Goal: Check status: Check status

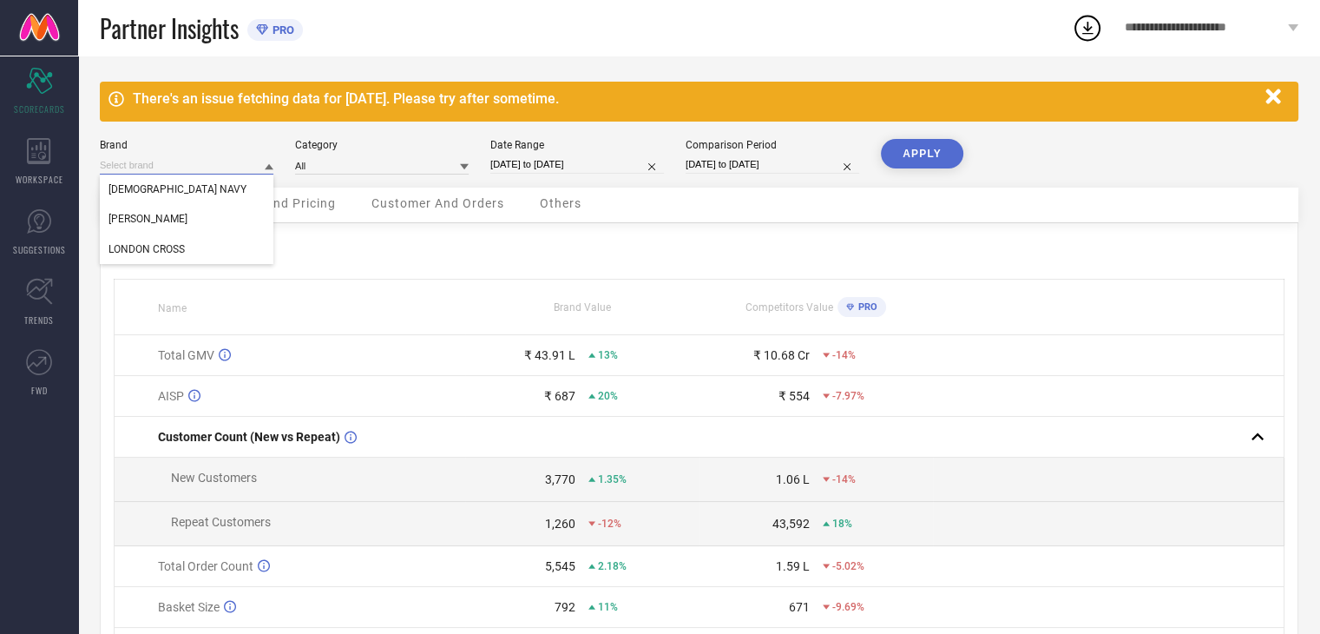
click at [131, 164] on input at bounding box center [187, 165] width 174 height 18
click at [140, 216] on span "[PERSON_NAME]" at bounding box center [148, 219] width 79 height 12
type input "All"
click at [292, 204] on span "Revenue And Pricing" at bounding box center [272, 203] width 127 height 14
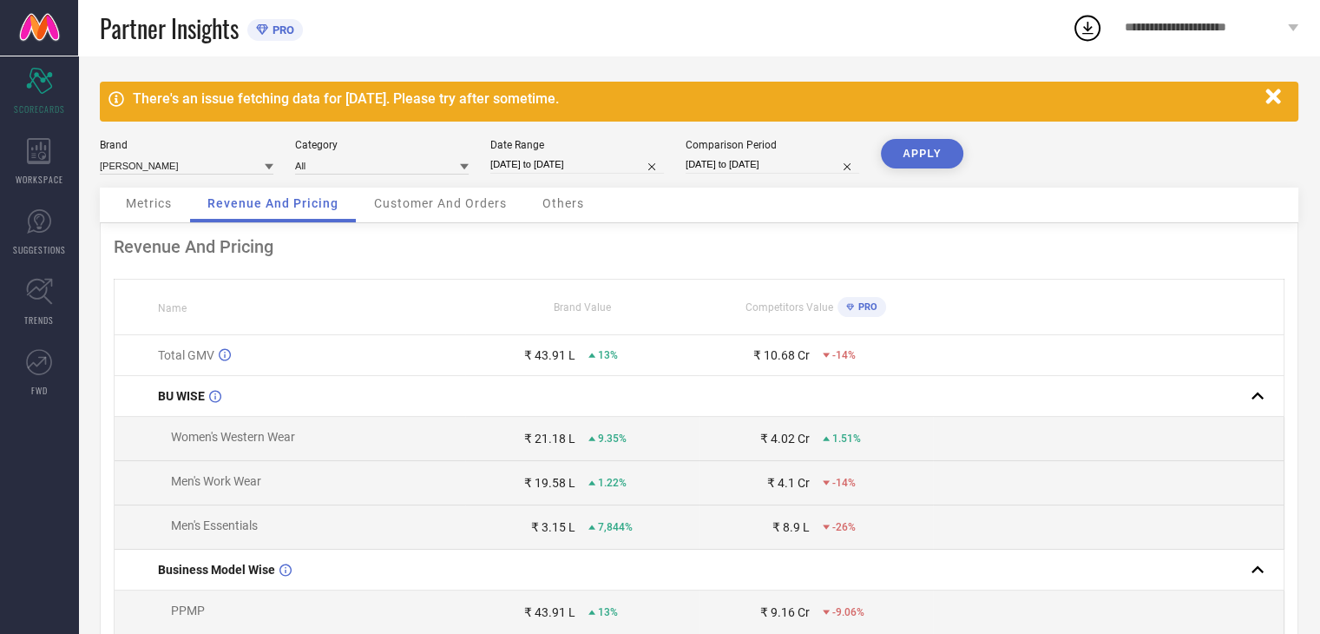
click at [544, 162] on input "[DATE] to [DATE]" at bounding box center [577, 164] width 174 height 18
select select "7"
select select "2025"
select select "8"
select select "2025"
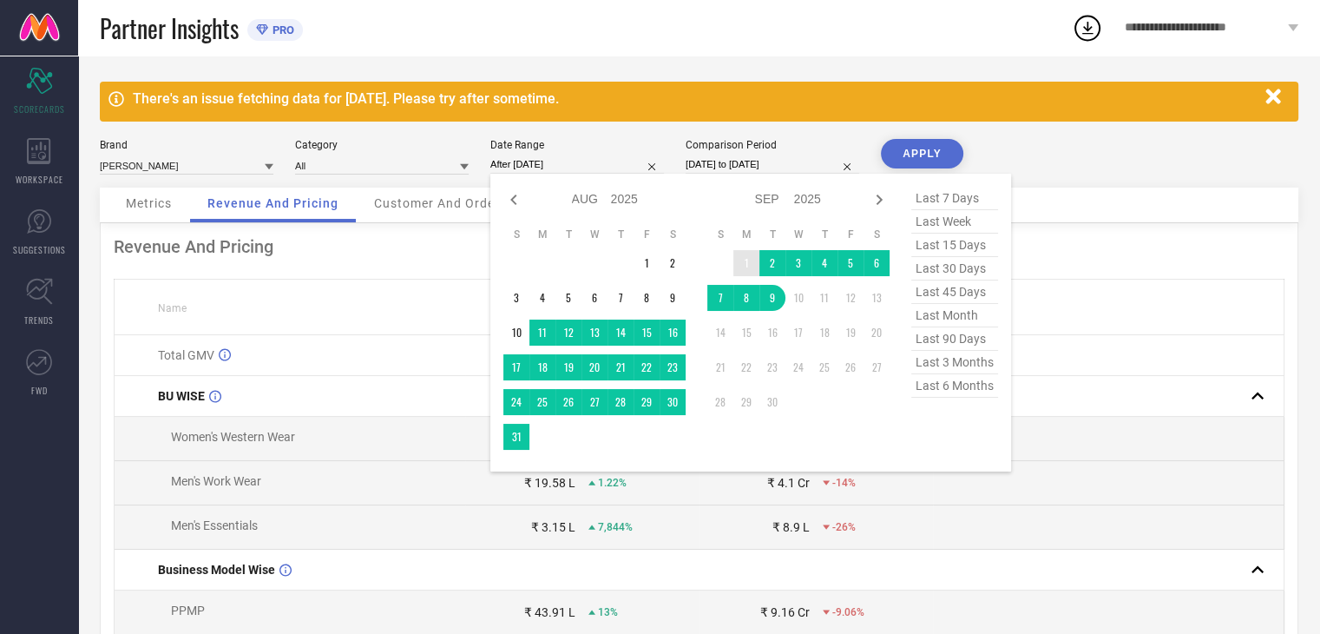
click at [744, 265] on td "1" at bounding box center [746, 263] width 26 height 26
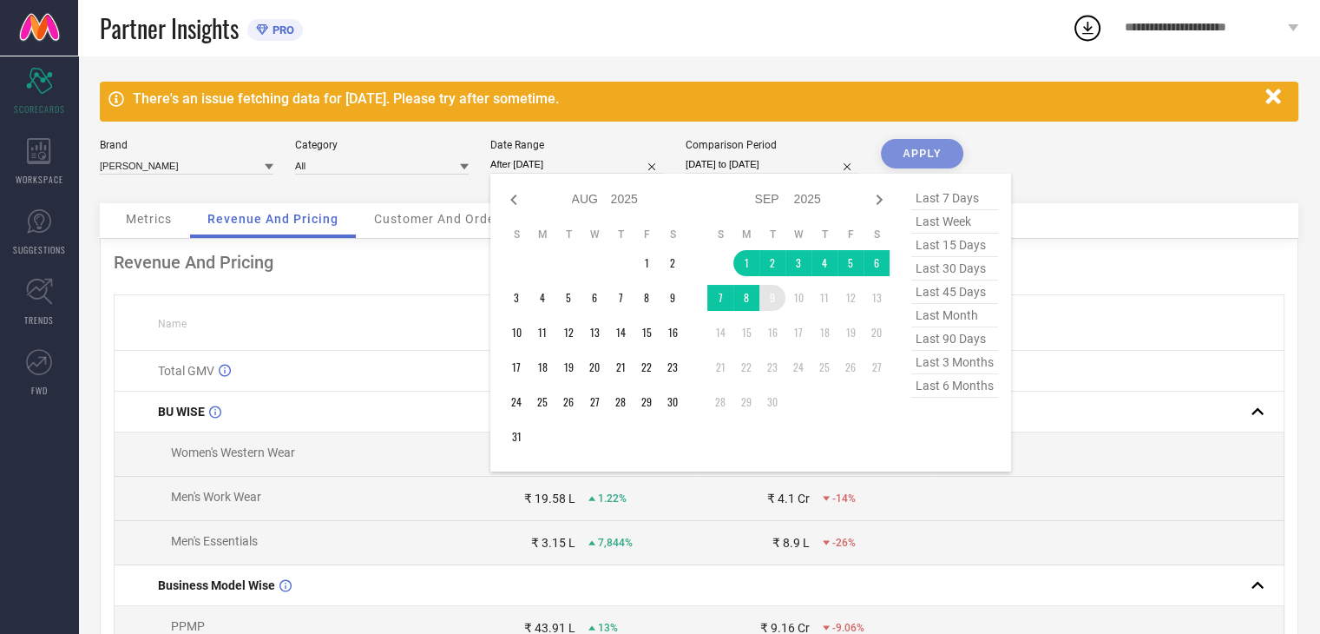
type input "[DATE] to [DATE]"
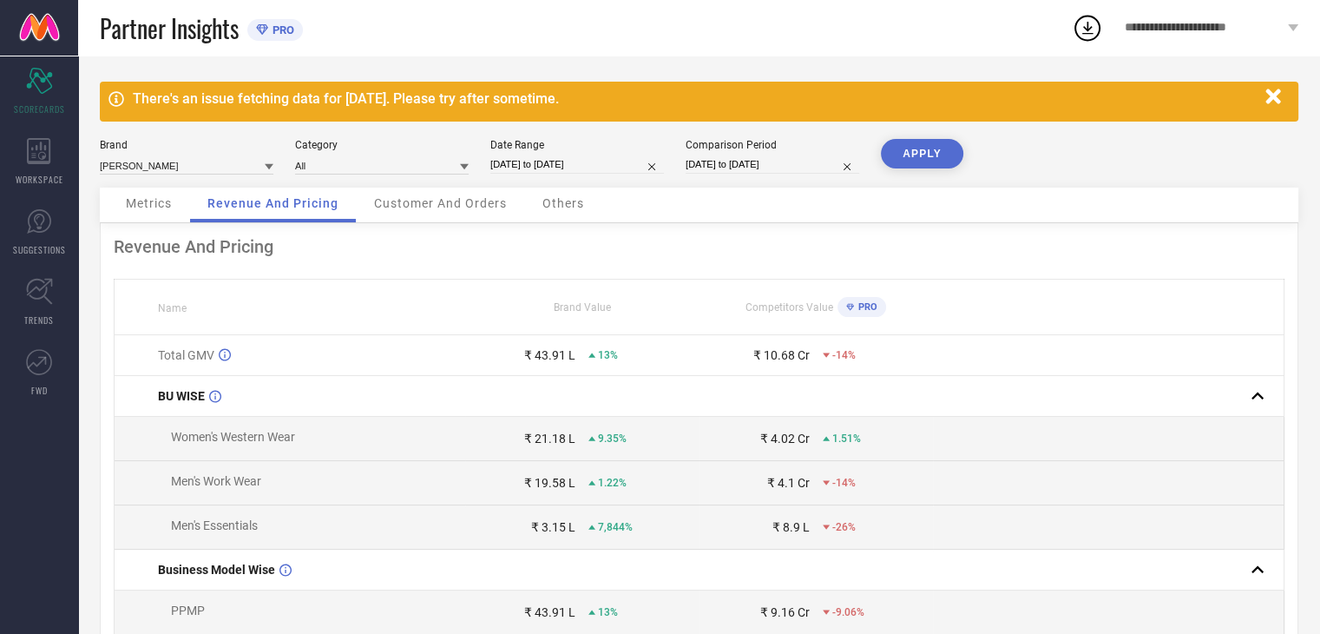
click at [762, 160] on input "[DATE] to [DATE]" at bounding box center [773, 164] width 174 height 18
select select "7"
select select "2024"
select select "8"
select select "2024"
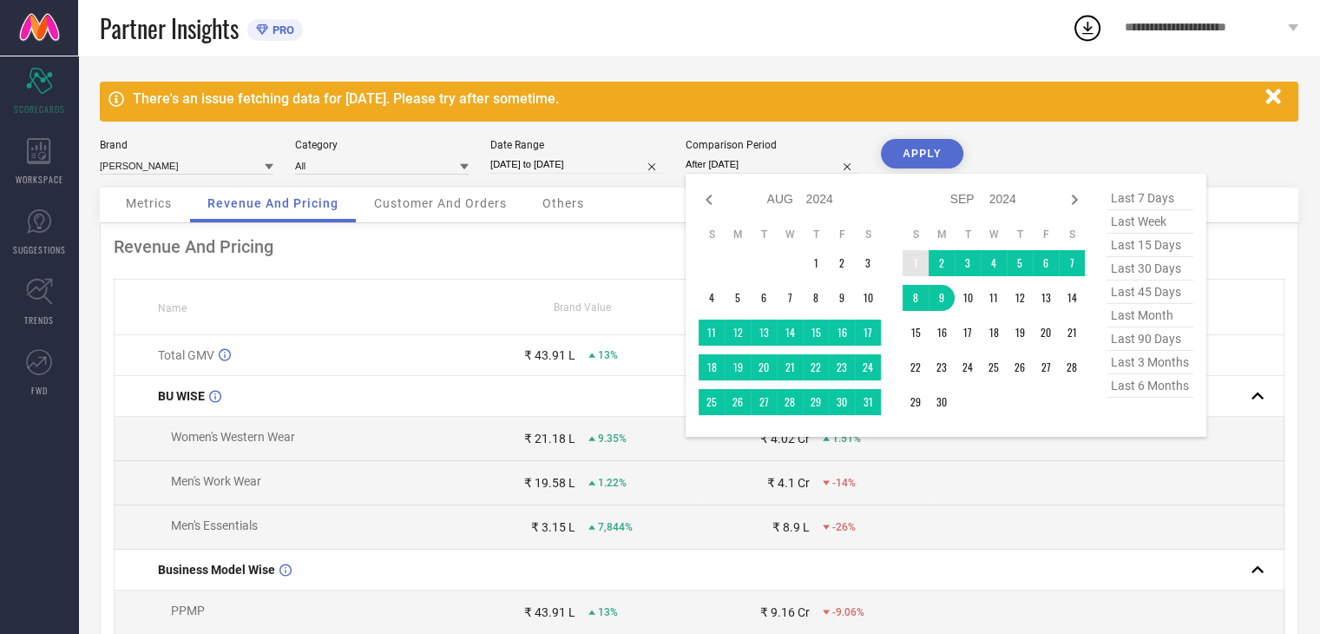
click at [915, 257] on td "1" at bounding box center [916, 263] width 26 height 26
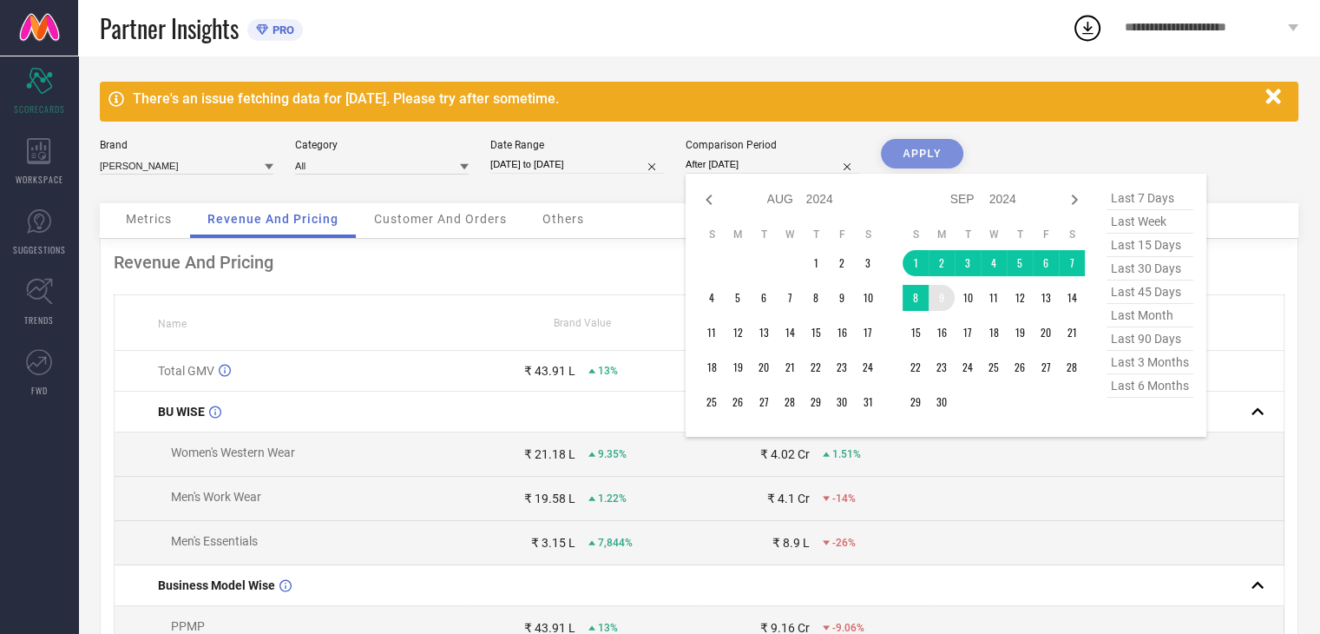
type input "[DATE] to [DATE]"
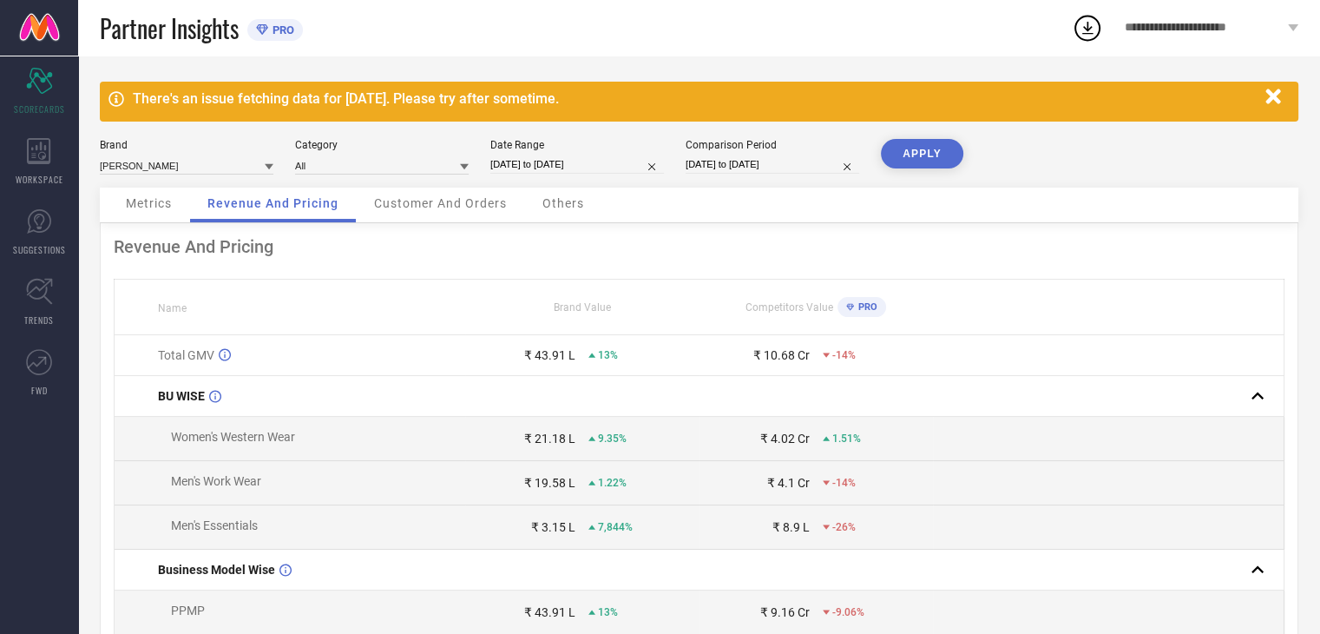
click at [915, 141] on button "APPLY" at bounding box center [922, 154] width 82 height 30
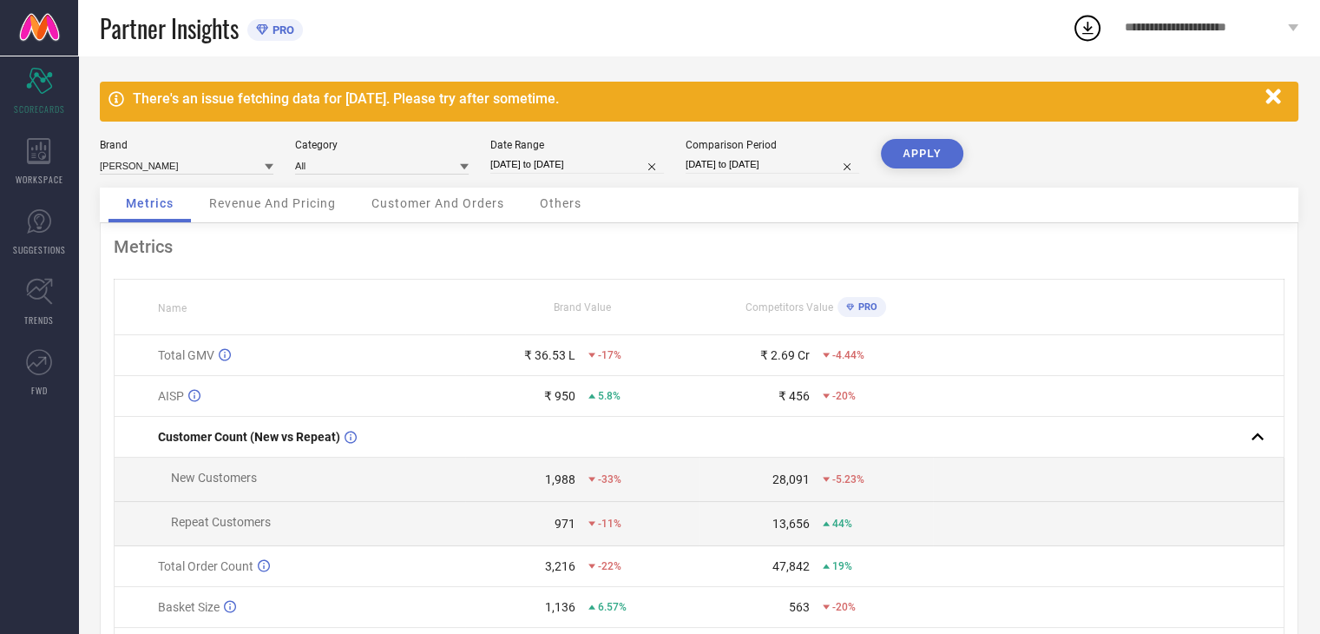
click at [599, 166] on input "[DATE] to [DATE]" at bounding box center [577, 164] width 174 height 18
select select "8"
select select "2025"
select select "9"
select select "2025"
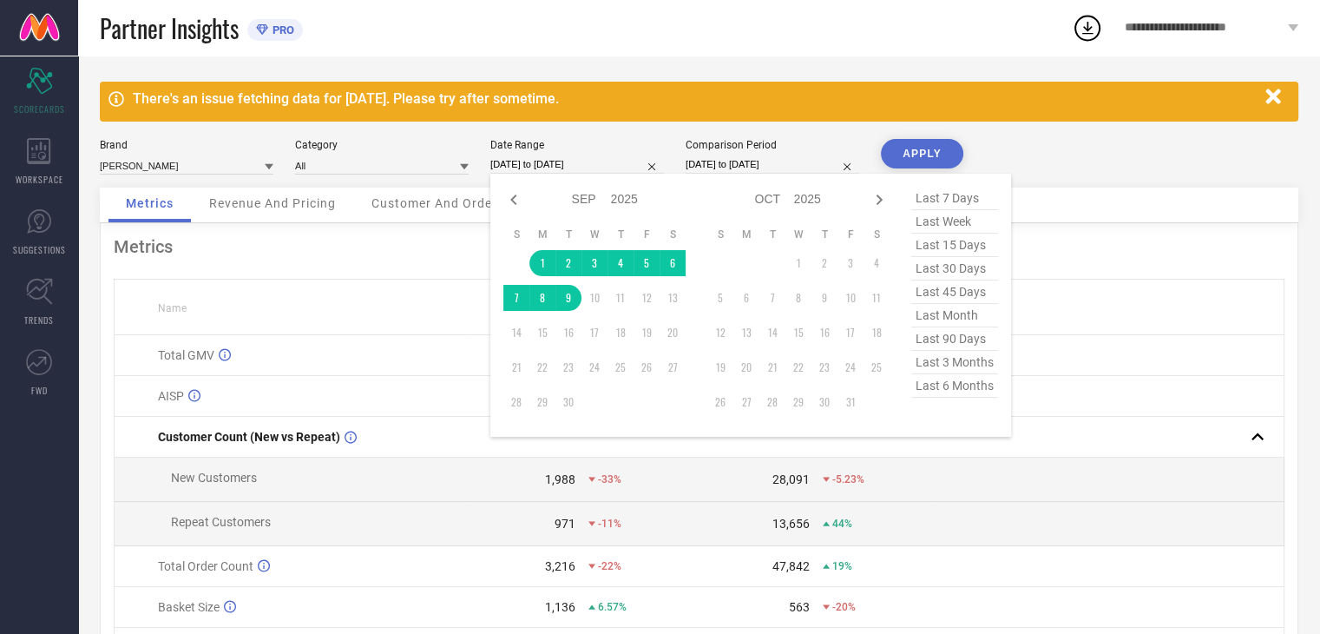
click at [360, 236] on div "Metrics Name Brand Value Competitors Value PRO Total GMV ₹ 36.53 L -17% ₹ 2.69 …" at bounding box center [699, 488] width 1199 height 530
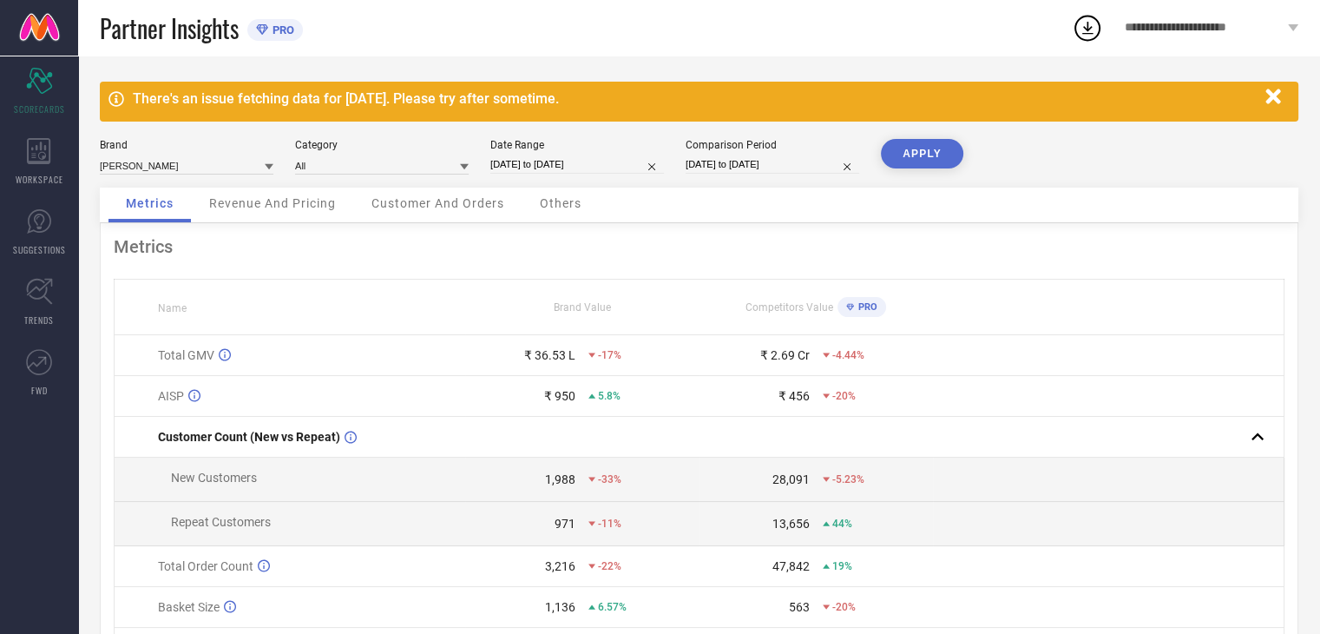
click at [530, 157] on input "[DATE] to [DATE]" at bounding box center [577, 164] width 174 height 18
select select "8"
select select "2025"
select select "9"
select select "2025"
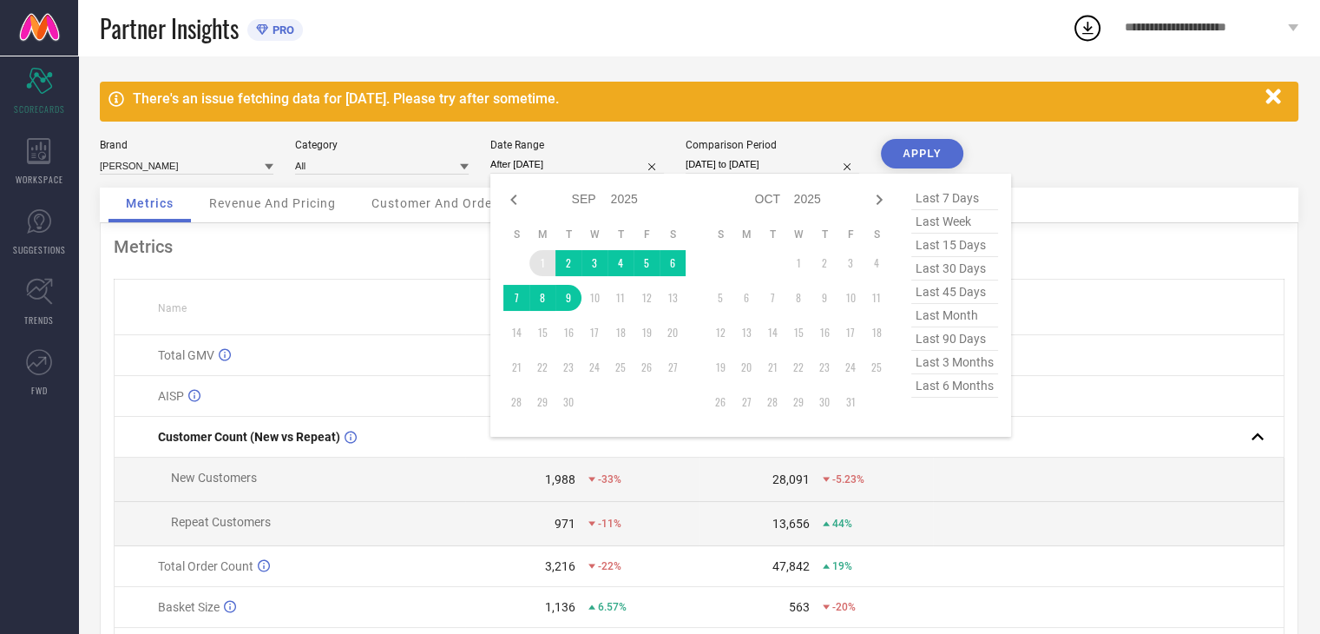
drag, startPoint x: 536, startPoint y: 258, endPoint x: 545, endPoint y: 266, distance: 12.9
click at [536, 259] on td "1" at bounding box center [542, 263] width 26 height 26
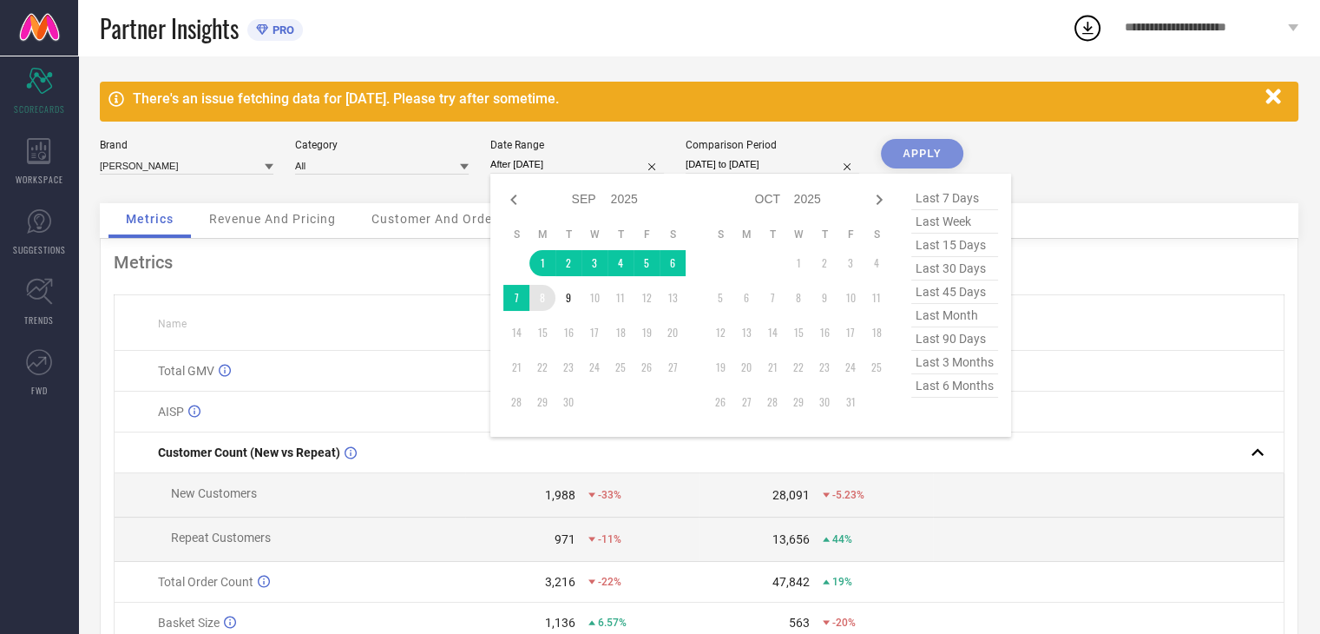
type input "[DATE] to [DATE]"
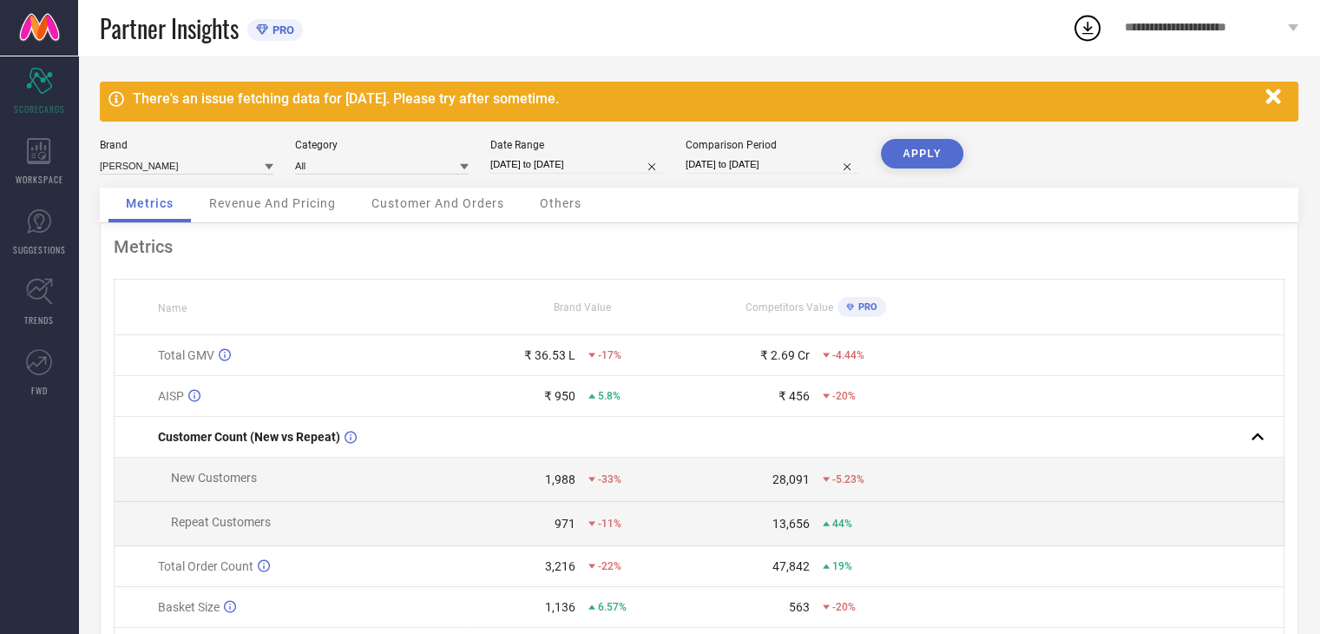
click at [766, 174] on div "Comparison Period [DATE] to [DATE]" at bounding box center [773, 157] width 174 height 36
click at [923, 149] on button "APPLY" at bounding box center [922, 154] width 82 height 30
select select "8"
select select "2025"
select select "9"
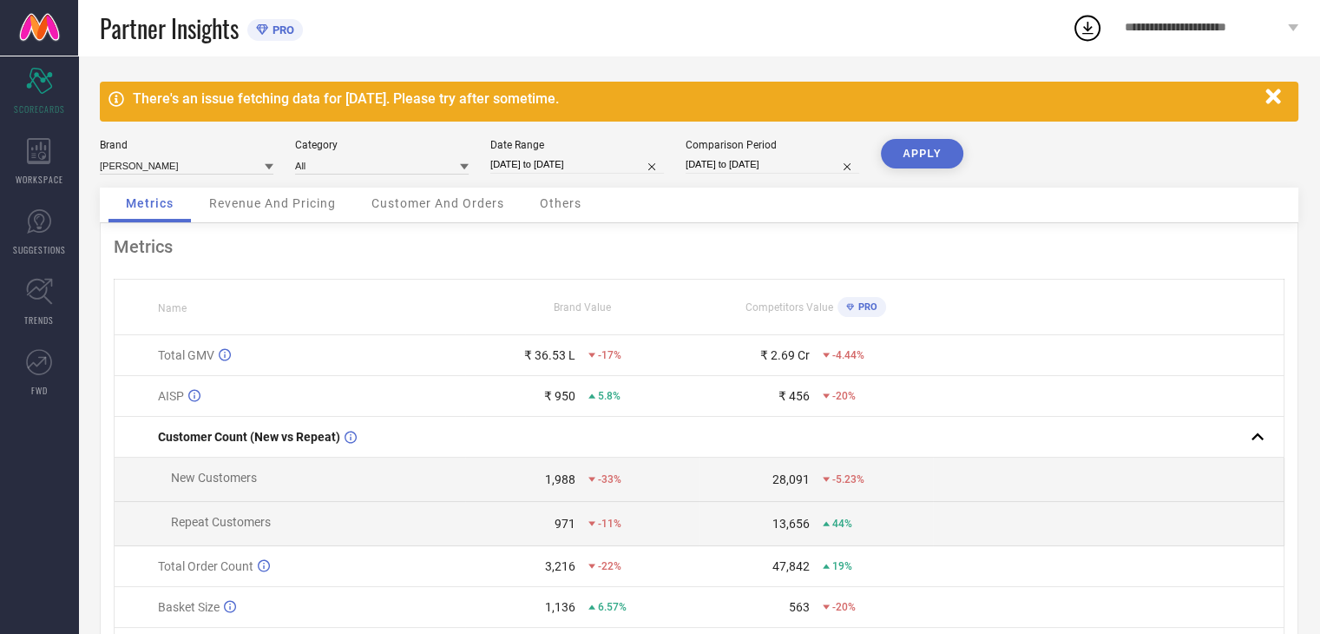
select select "2025"
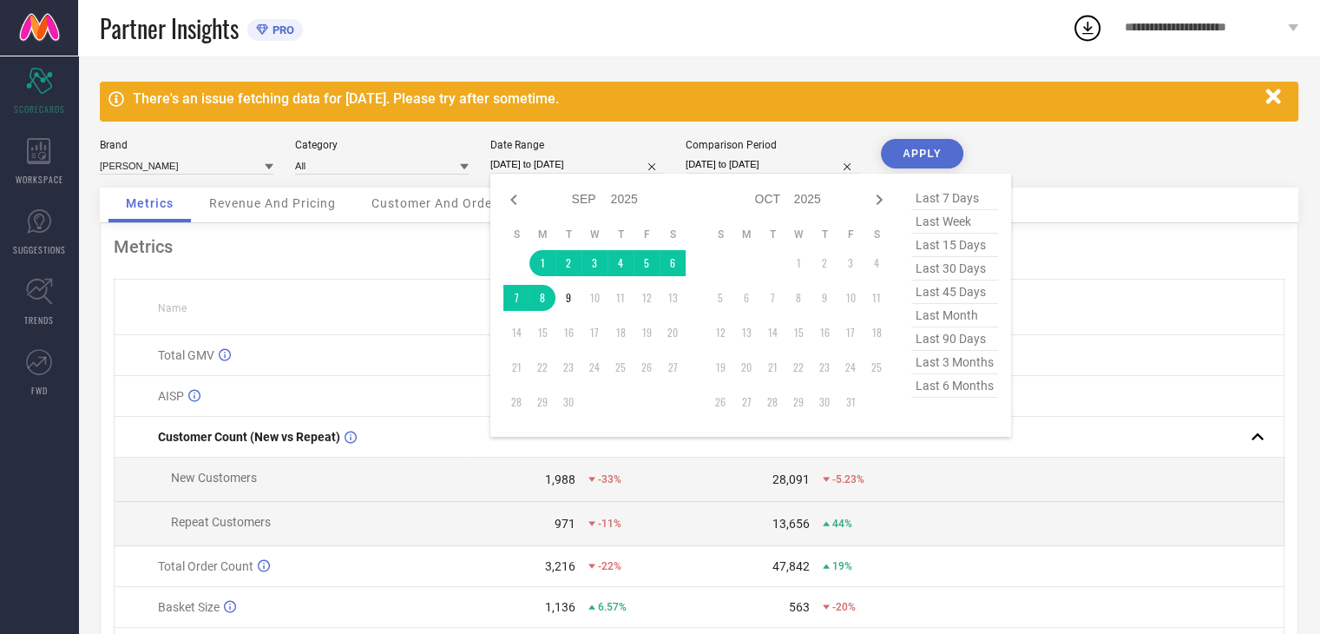
click at [527, 164] on input "[DATE] to [DATE]" at bounding box center [577, 164] width 174 height 18
click at [543, 258] on td "1" at bounding box center [542, 263] width 26 height 26
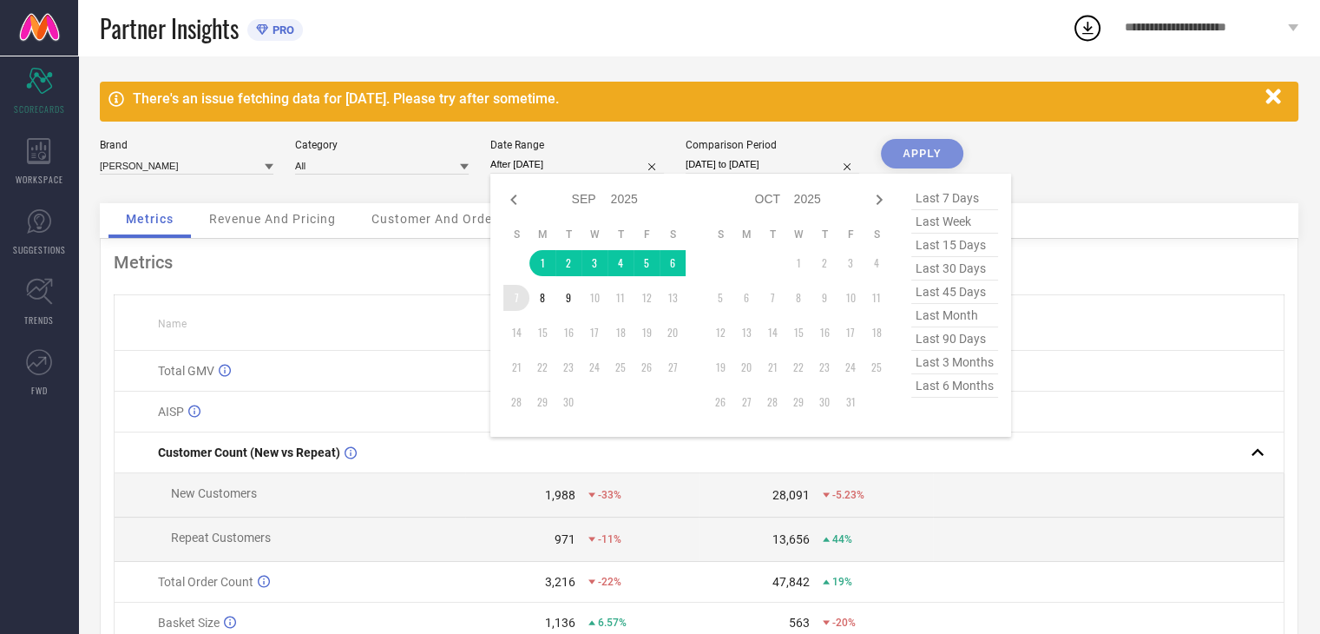
type input "[DATE] to [DATE]"
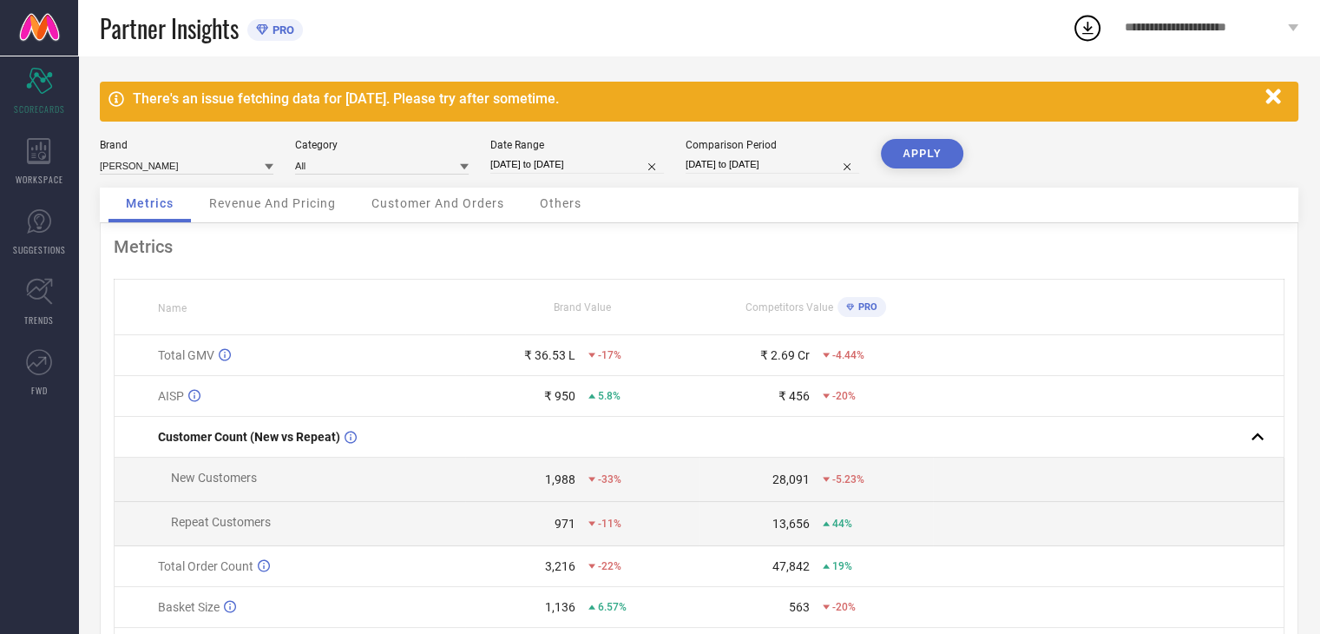
click at [926, 161] on button "APPLY" at bounding box center [922, 154] width 82 height 30
select select "8"
select select "2025"
select select "9"
select select "2025"
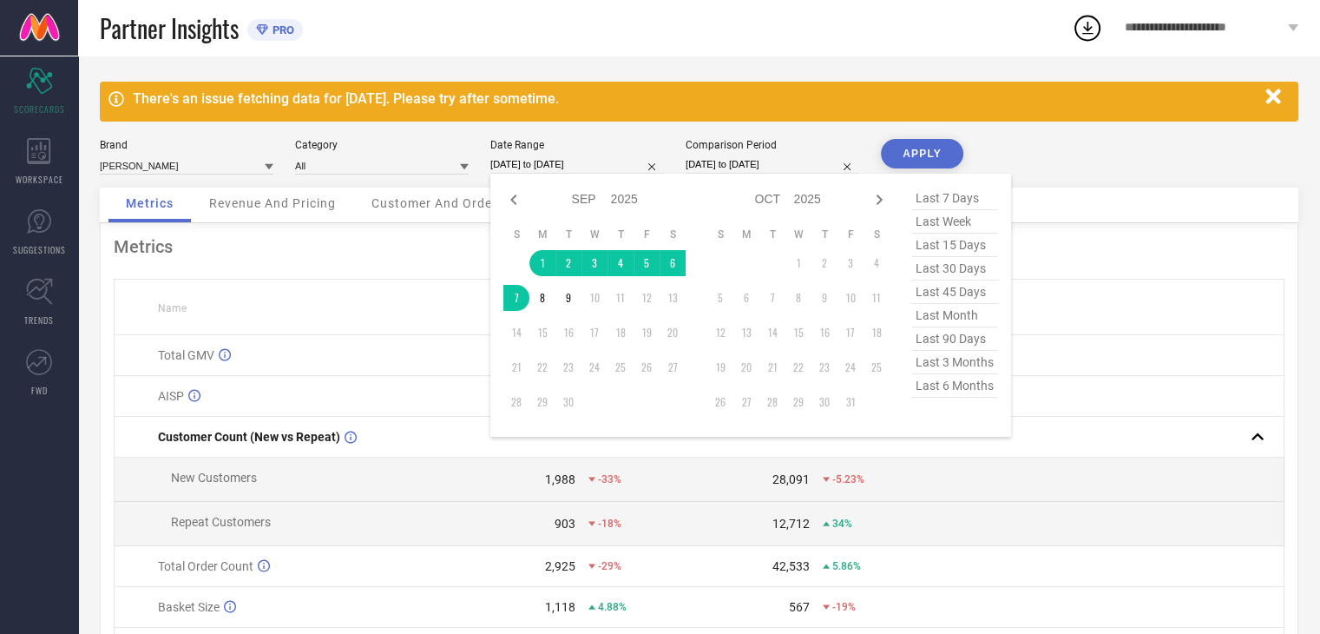
click at [565, 168] on input "[DATE] to [DATE]" at bounding box center [577, 164] width 174 height 18
click at [541, 266] on td "1" at bounding box center [542, 263] width 26 height 26
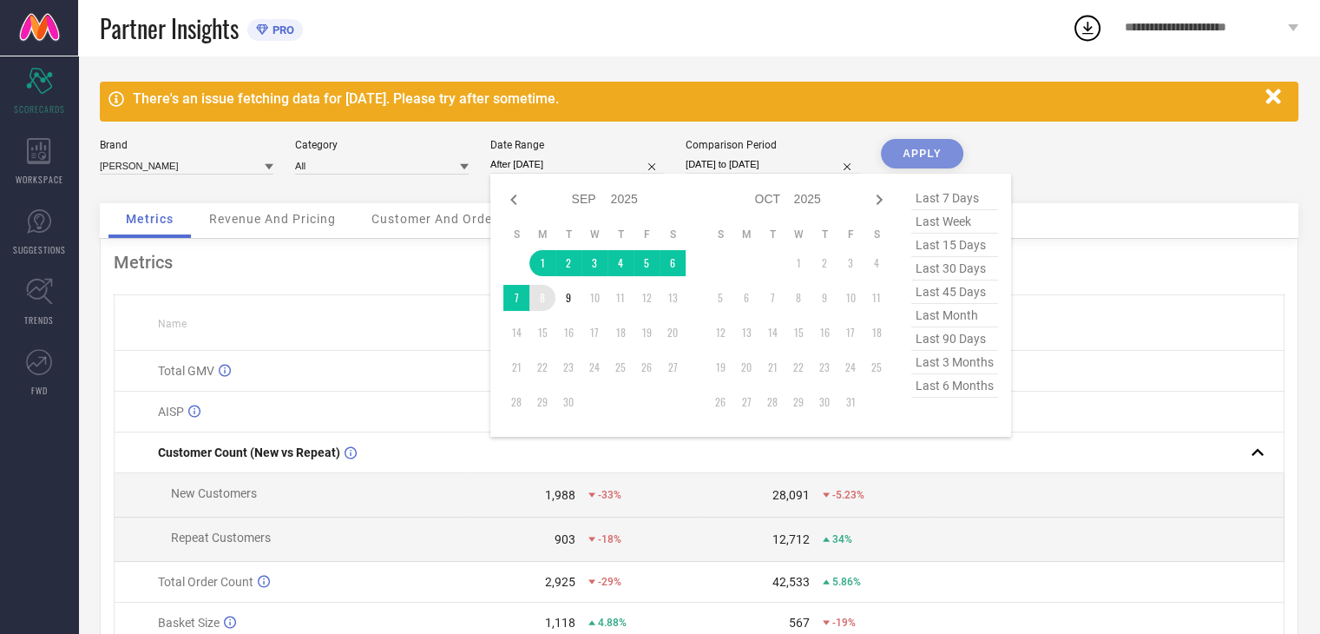
type input "[DATE] to [DATE]"
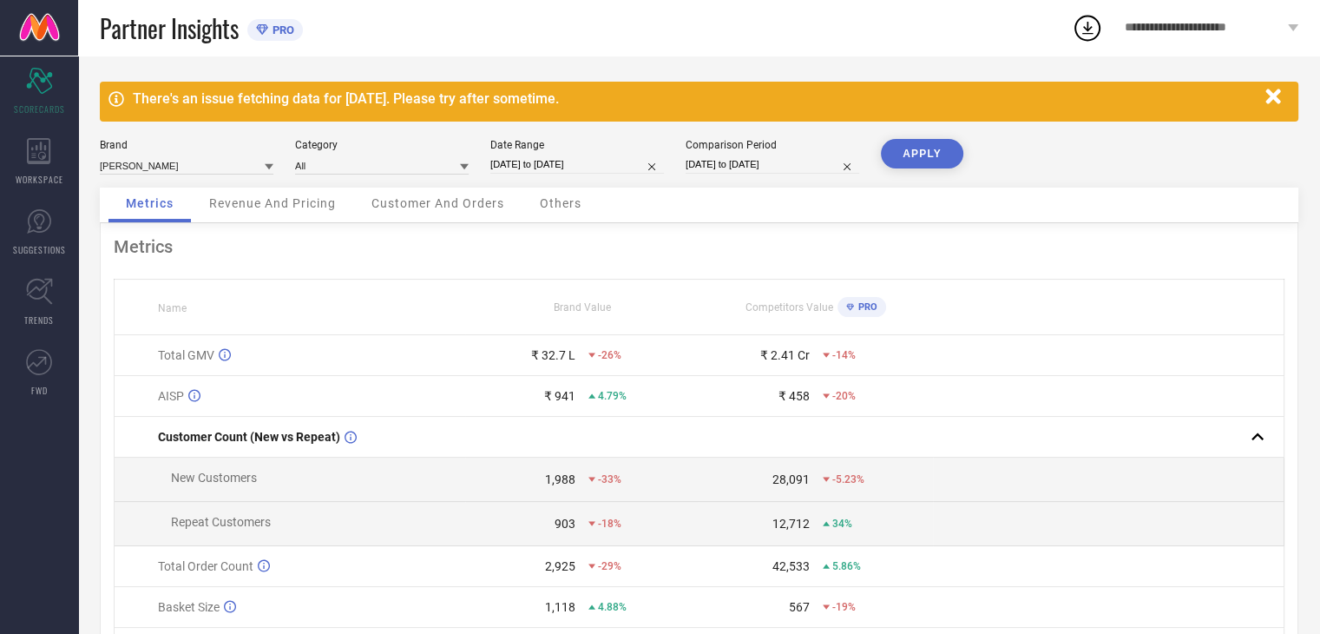
click at [927, 156] on button "APPLY" at bounding box center [922, 154] width 82 height 30
click at [294, 206] on span "Revenue And Pricing" at bounding box center [272, 203] width 127 height 14
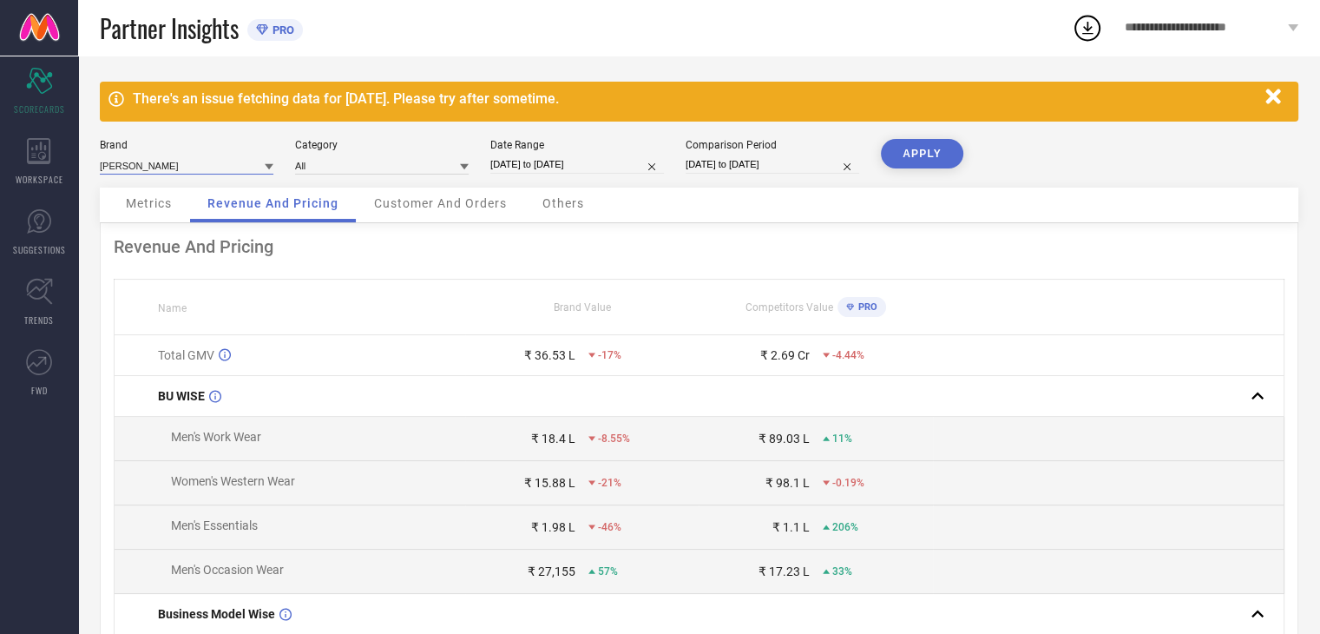
click at [221, 173] on input at bounding box center [187, 165] width 174 height 18
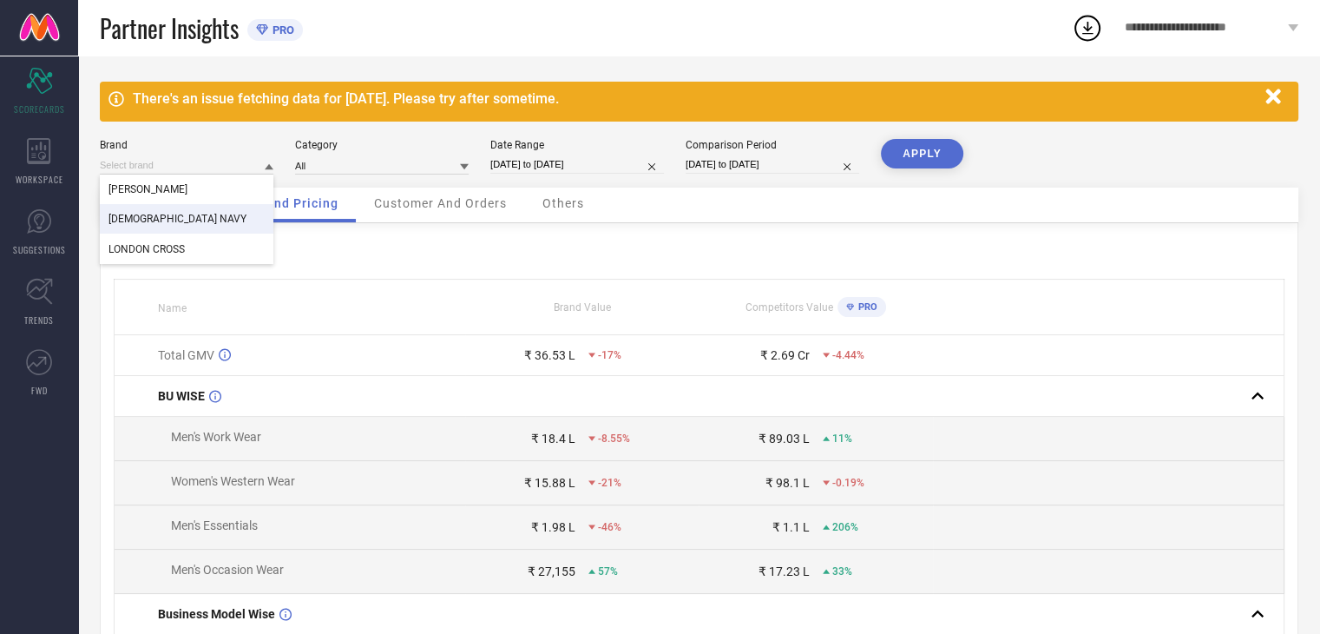
click at [202, 220] on div "[DEMOGRAPHIC_DATA] NAVY" at bounding box center [187, 219] width 174 height 30
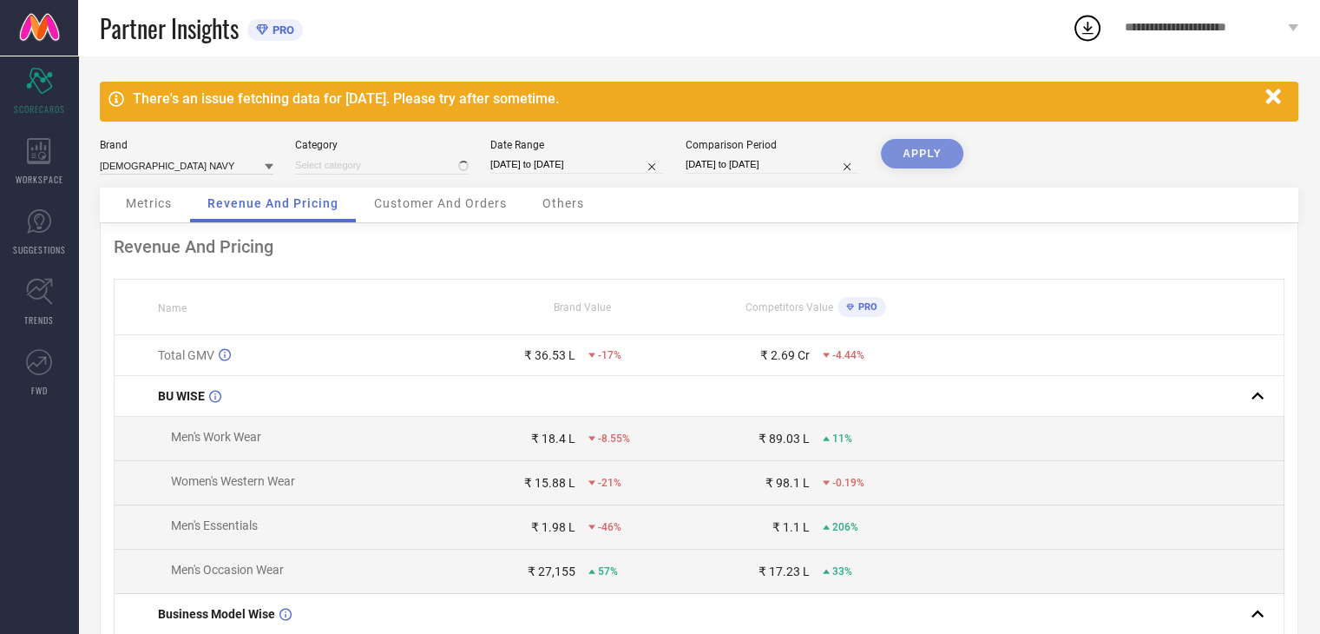
type input "All"
click at [927, 152] on button "APPLY" at bounding box center [922, 154] width 82 height 30
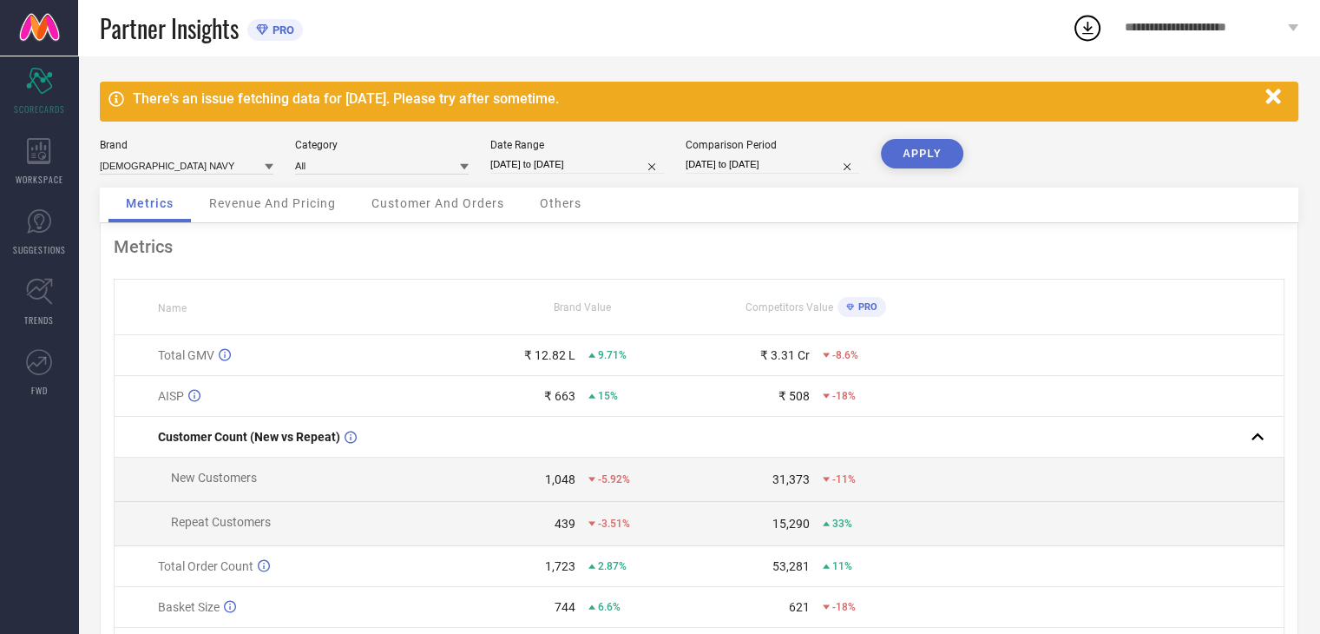
click at [328, 209] on span "Revenue And Pricing" at bounding box center [272, 203] width 127 height 14
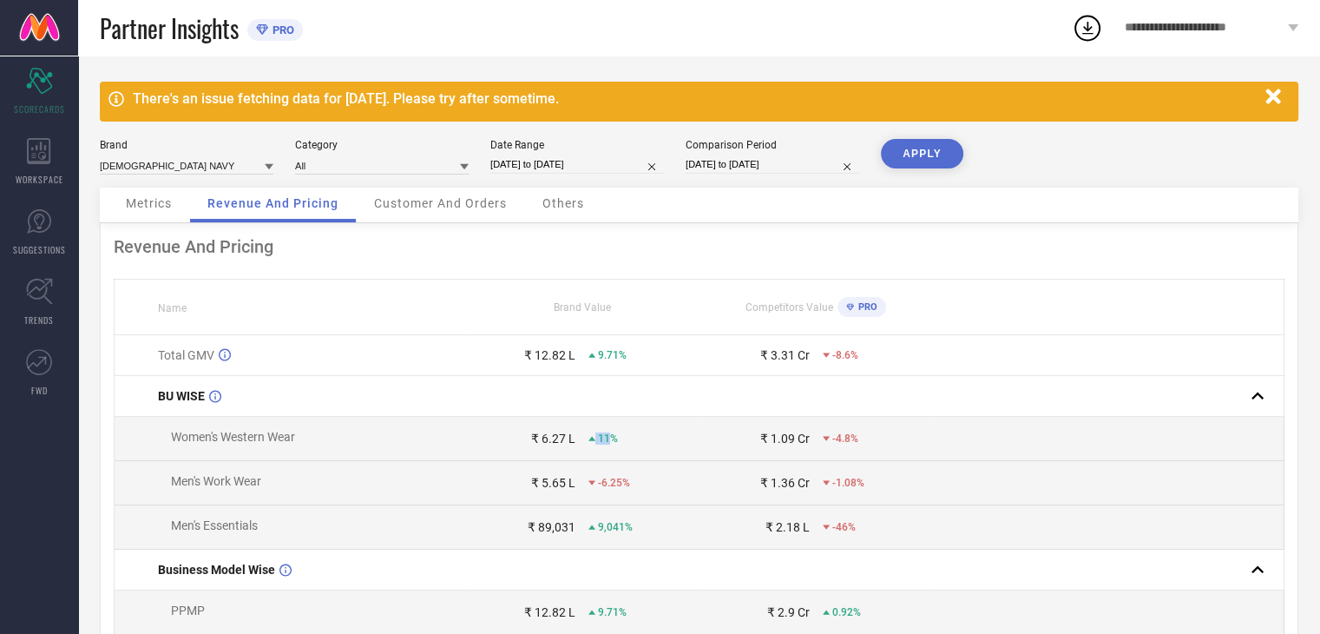
drag, startPoint x: 584, startPoint y: 437, endPoint x: 613, endPoint y: 442, distance: 29.0
click at [613, 442] on div "₹ 6.27 L 11%" at bounding box center [582, 438] width 233 height 14
